Goal: Find specific page/section: Find specific page/section

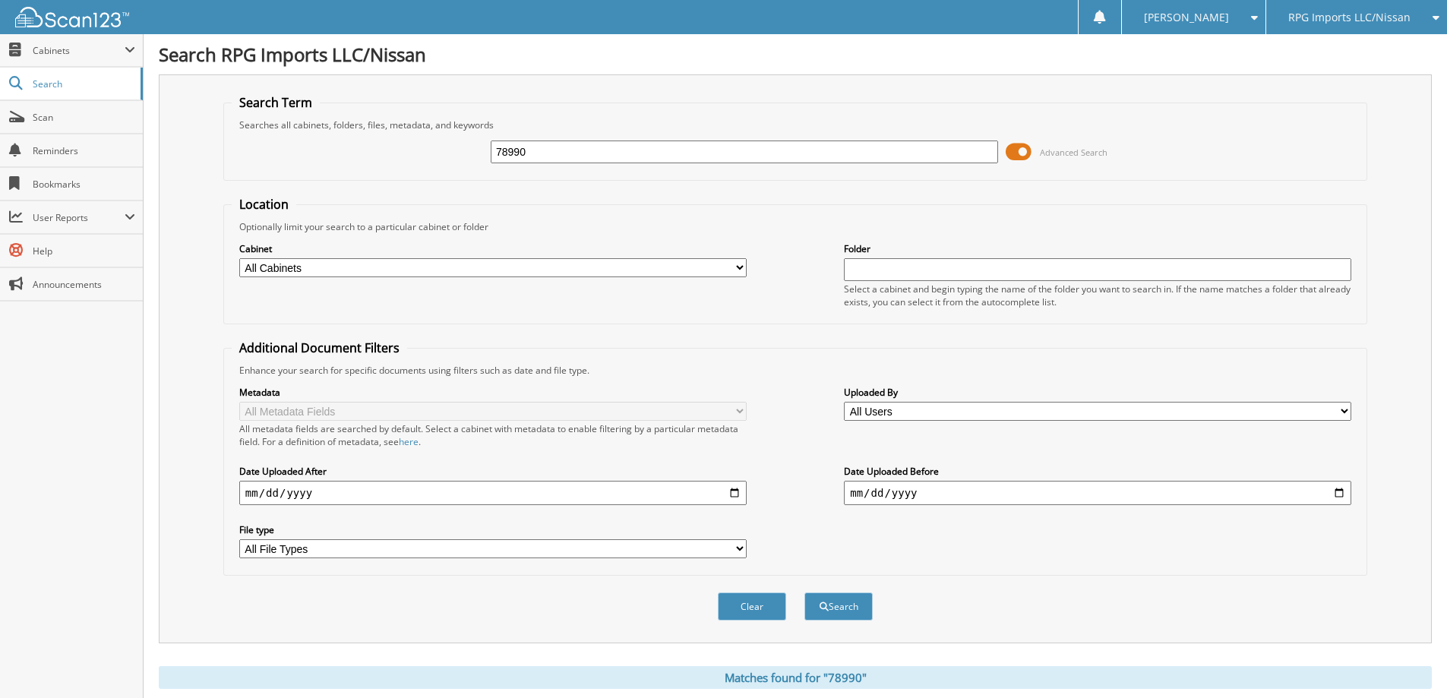
drag, startPoint x: 583, startPoint y: 153, endPoint x: 295, endPoint y: 153, distance: 287.8
click at [299, 153] on div "78990 Advanced Search" at bounding box center [795, 151] width 1127 height 41
type input "79869"
click at [804, 592] on button "Search" at bounding box center [838, 606] width 68 height 28
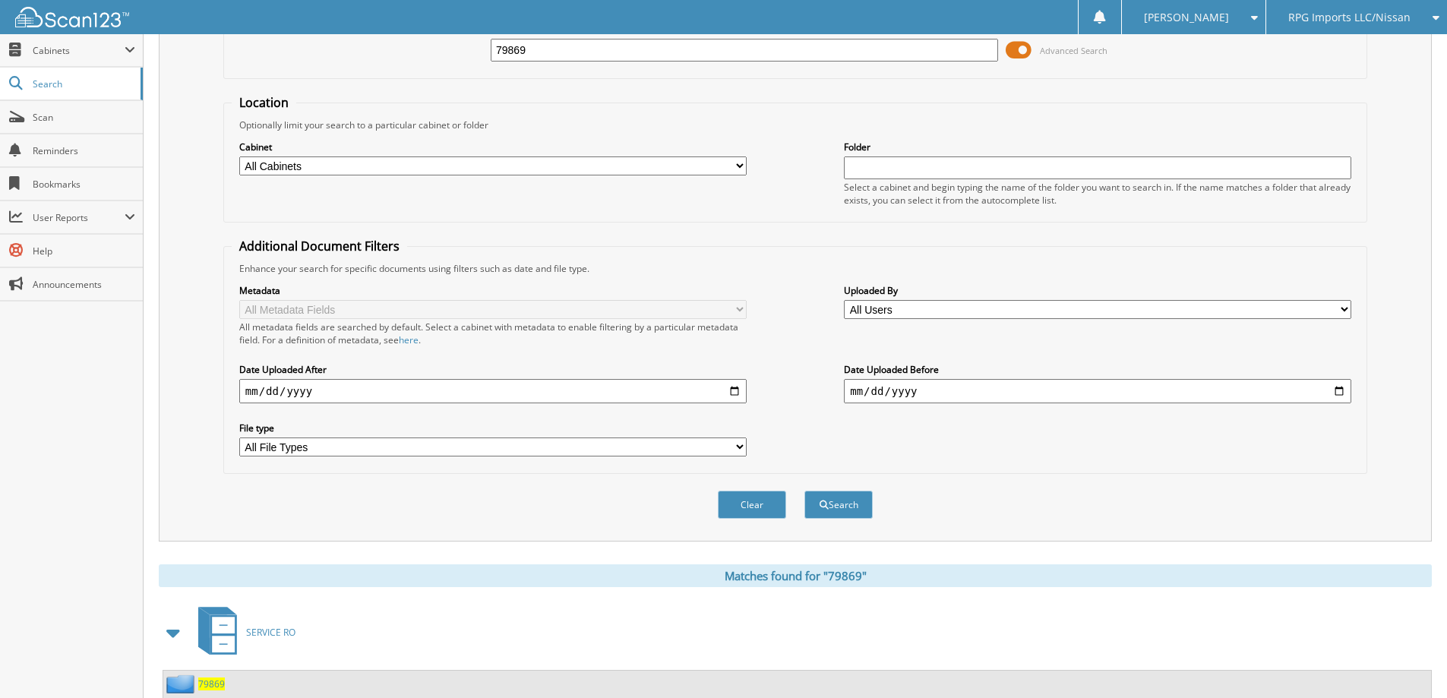
scroll to position [286, 0]
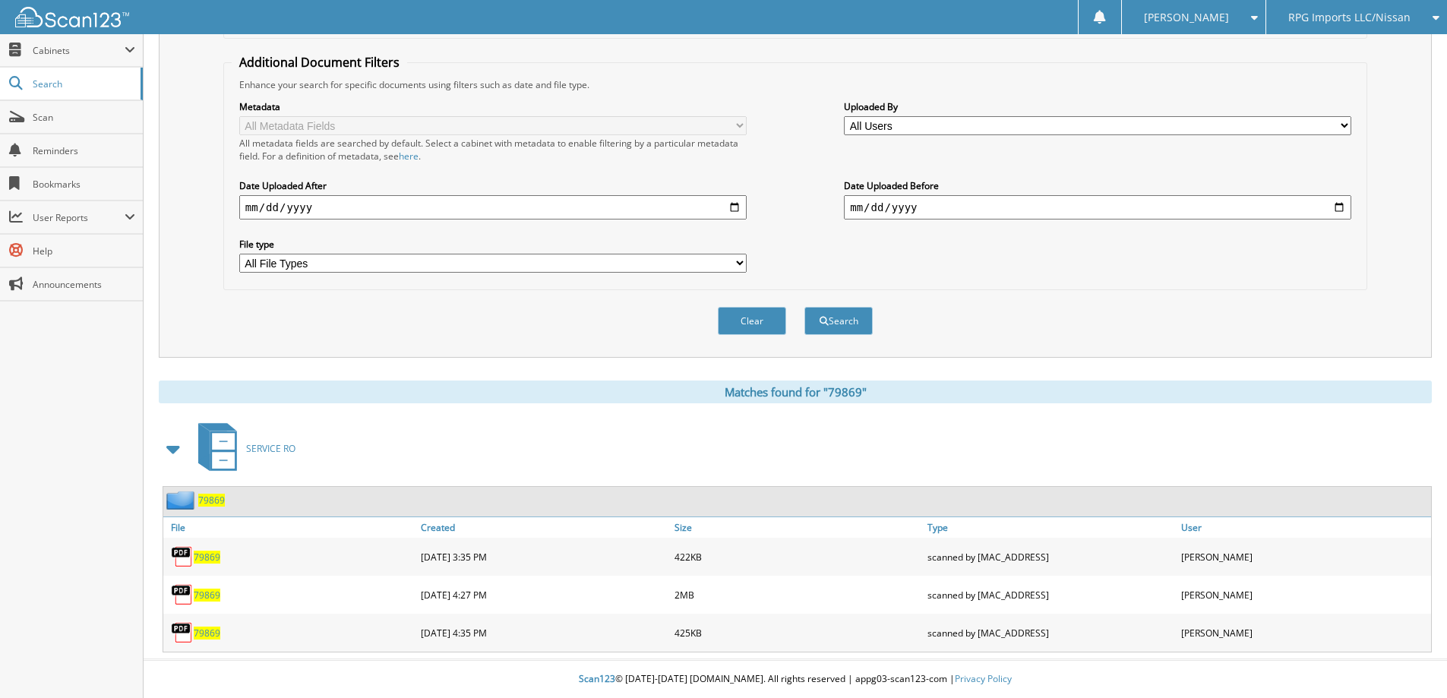
click at [210, 595] on span "79869" at bounding box center [207, 595] width 27 height 13
